Goal: Task Accomplishment & Management: Use online tool/utility

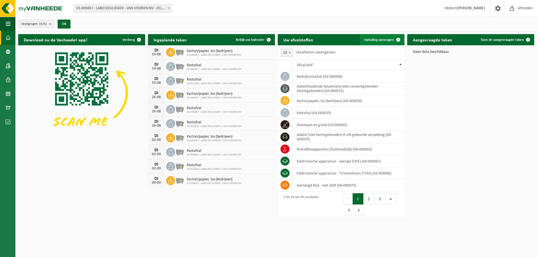
click at [383, 37] on link "Ophaling aanvragen" at bounding box center [382, 39] width 44 height 11
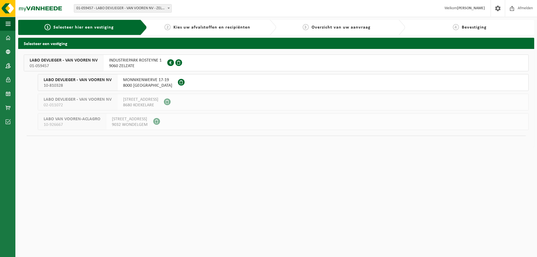
click at [62, 67] on span "01-059457" at bounding box center [64, 66] width 68 height 6
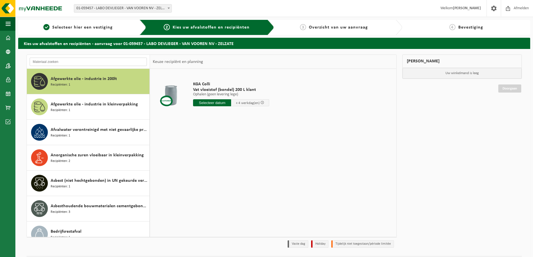
click at [78, 61] on input "text" at bounding box center [88, 62] width 117 height 8
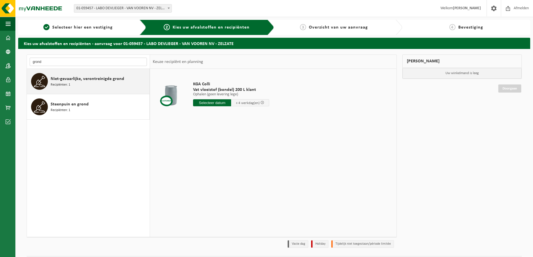
type input "grond"
click at [79, 81] on span "Niet-gevaarlijke, verontreinigde grond" at bounding box center [88, 79] width 74 height 7
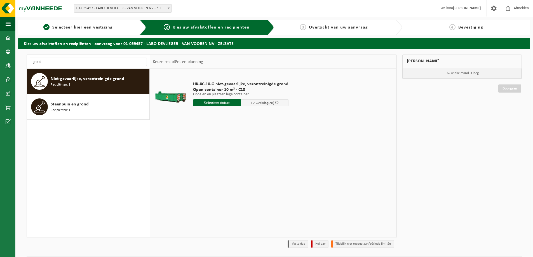
click at [256, 105] on span "+ 2 werkdag(en)" at bounding box center [263, 103] width 24 height 4
click at [275, 104] on span at bounding box center [277, 103] width 4 height 4
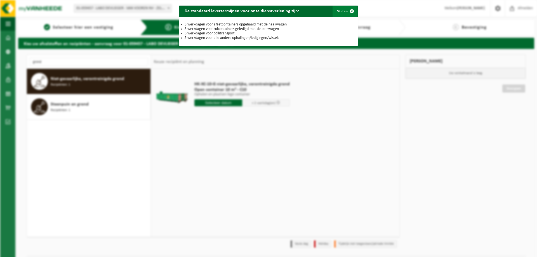
click at [347, 10] on span "button" at bounding box center [352, 11] width 11 height 11
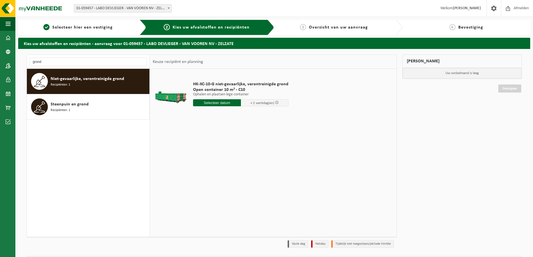
click at [254, 101] on span "+ 2 werkdag(en)" at bounding box center [265, 102] width 48 height 7
click at [255, 102] on span "+ 2 werkdag(en)" at bounding box center [263, 103] width 24 height 4
click at [220, 101] on input "text" at bounding box center [217, 102] width 48 height 7
click at [221, 162] on div "20" at bounding box center [218, 161] width 10 height 9
type input "Van 2025-08-20"
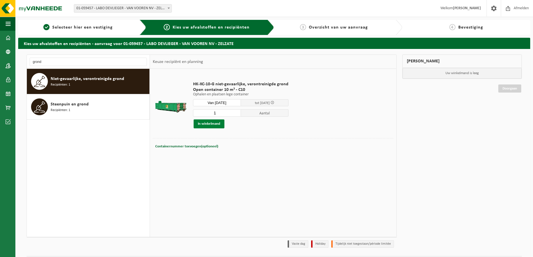
click at [213, 122] on button "In winkelmand" at bounding box center [209, 124] width 31 height 9
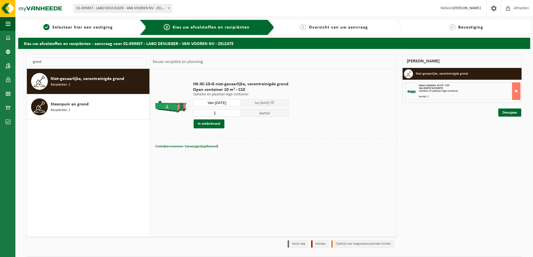
drag, startPoint x: 69, startPoint y: 61, endPoint x: -34, endPoint y: 52, distance: 103.7
click at [0, 52] on html "Vestiging: 01-059457 - LABO DEVLIEGER - VAN VOOREN NV - ZELZATE 10-810328 - LAB…" at bounding box center [266, 128] width 533 height 257
type input "glas"
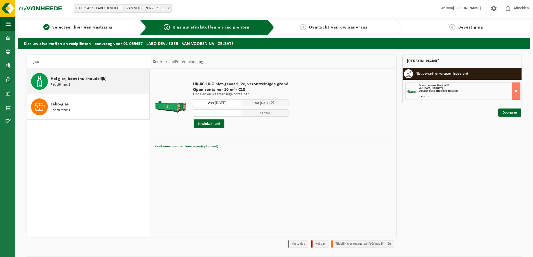
click at [78, 81] on span "Hol glas, bont (huishoudelijk)" at bounding box center [79, 79] width 56 height 7
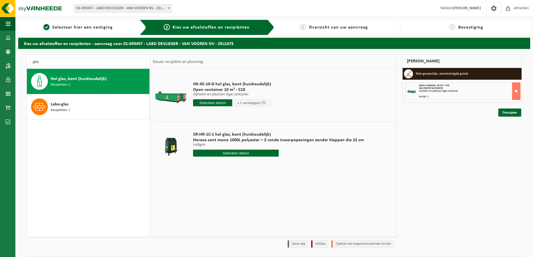
click at [234, 103] on span "+ 2 werkdag(en)" at bounding box center [251, 102] width 39 height 7
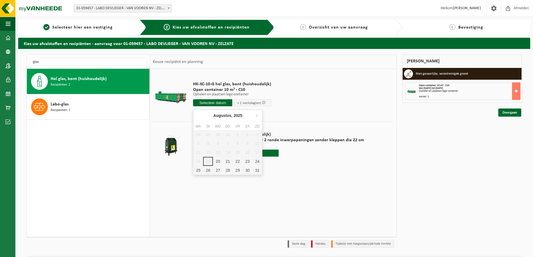
click at [219, 102] on input "text" at bounding box center [212, 102] width 39 height 7
click at [222, 161] on div "20" at bounding box center [218, 161] width 10 height 9
type input "Van 2025-08-20"
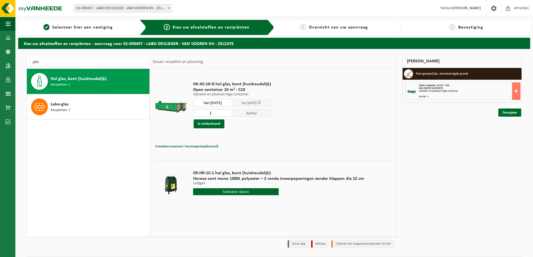
click at [210, 117] on div "1 Aantal In winkelmand" at bounding box center [232, 118] width 78 height 19
click at [213, 124] on button "In winkelmand" at bounding box center [209, 124] width 31 height 9
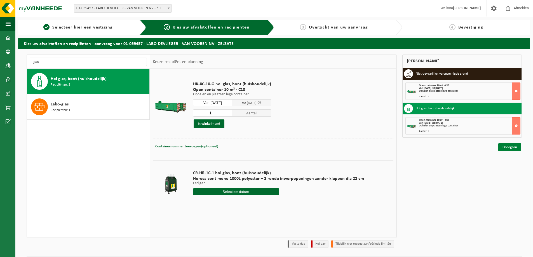
click at [509, 147] on link "Doorgaan" at bounding box center [510, 147] width 23 height 8
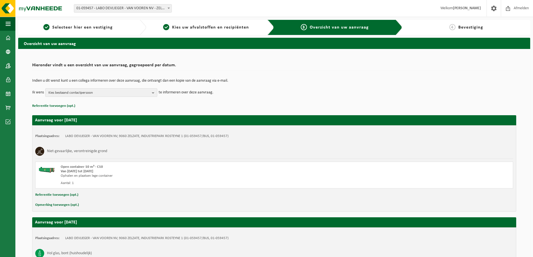
click at [155, 93] on b "button" at bounding box center [154, 93] width 5 height 8
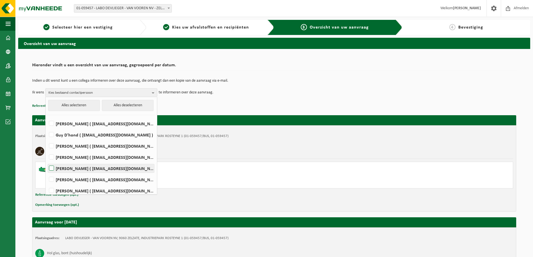
click at [59, 167] on label "Yornny Janssens ( yja@groupvanvooren.com )" at bounding box center [101, 168] width 106 height 8
click at [47, 162] on input "Yornny Janssens ( yja@groupvanvooren.com )" at bounding box center [47, 161] width 0 height 0
click at [62, 166] on label "Yornny Janssens ( yja@groupvanvooren.com )" at bounding box center [101, 168] width 106 height 8
click at [47, 162] on input "Yornny Janssens ( yja@groupvanvooren.com )" at bounding box center [47, 161] width 0 height 0
checkbox input "false"
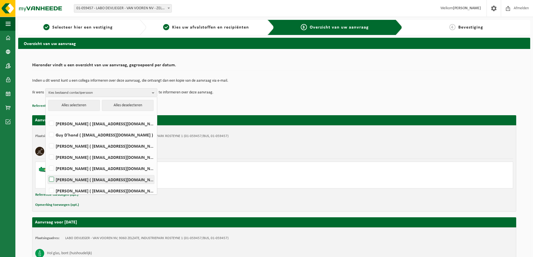
click at [59, 180] on label "Carine Moens ( cmo@groupvanvooren.com )" at bounding box center [101, 180] width 106 height 8
click at [47, 173] on input "Carine Moens ( cmo@groupvanvooren.com )" at bounding box center [47, 172] width 0 height 0
checkbox input "true"
drag, startPoint x: 55, startPoint y: 189, endPoint x: 65, endPoint y: 191, distance: 9.7
click at [56, 189] on label "Toya Schoenmaekers ( toya.schoenmaekers@groupvanvooren.com )" at bounding box center [101, 191] width 106 height 8
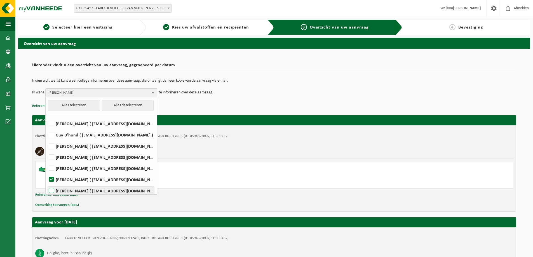
click at [47, 184] on input "Toya Schoenmaekers ( toya.schoenmaekers@groupvanvooren.com )" at bounding box center [47, 184] width 0 height 0
checkbox input "true"
click at [259, 102] on p "Referentie toevoegen (opt.)" at bounding box center [274, 105] width 484 height 7
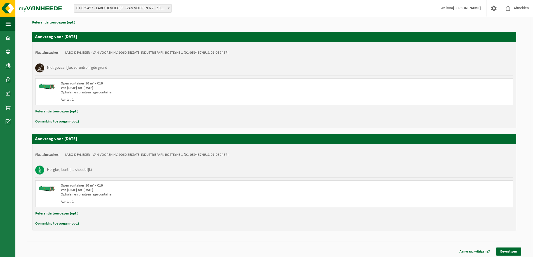
scroll to position [85, 0]
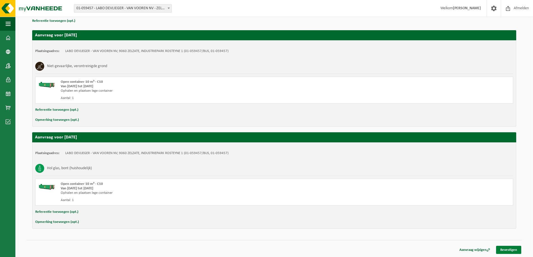
click at [507, 251] on link "Bevestigen" at bounding box center [508, 250] width 25 height 8
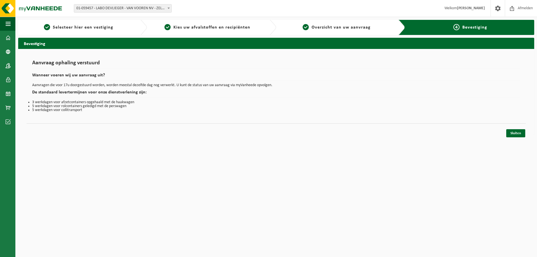
click at [525, 139] on div "Navigatie Afmelden Dashboard Bedrijfsgegevens Contactpersonen Gebruikers Kalend…" at bounding box center [268, 70] width 537 height 141
click at [524, 135] on link "Sluiten" at bounding box center [516, 133] width 19 height 8
